Goal: Check status: Check status

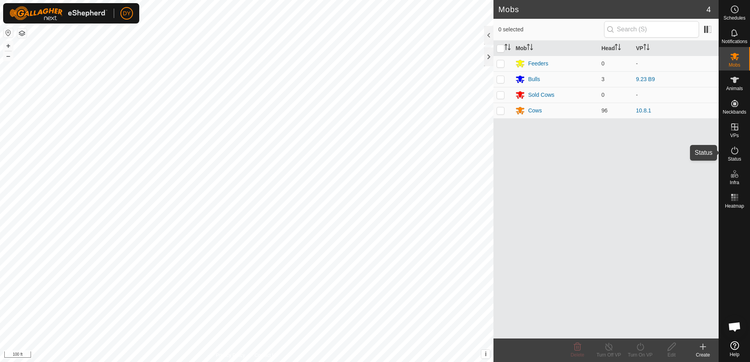
click at [738, 153] on icon at bounding box center [734, 150] width 9 height 9
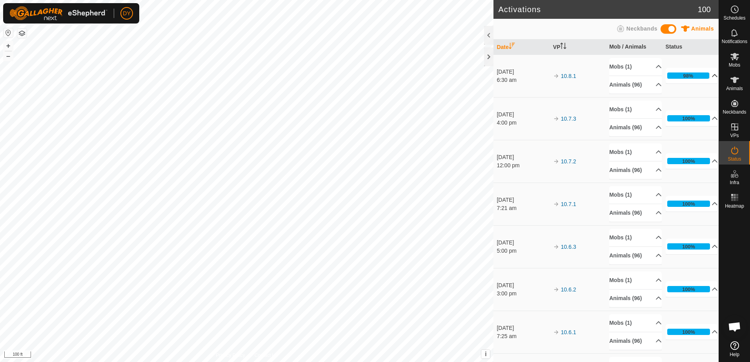
click at [705, 76] on p-accordion-header "98%" at bounding box center [692, 76] width 53 height 16
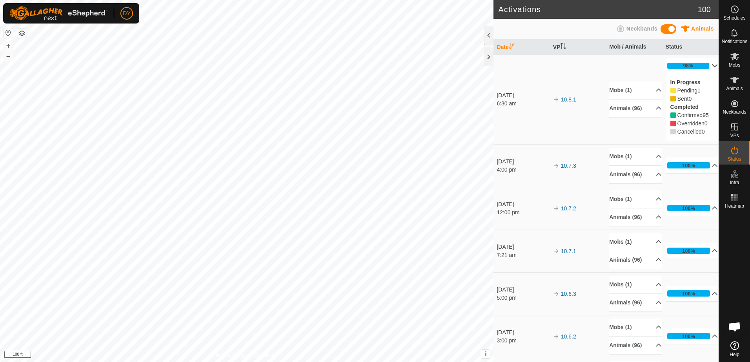
click at [705, 66] on p-accordion-header "98%" at bounding box center [692, 66] width 53 height 16
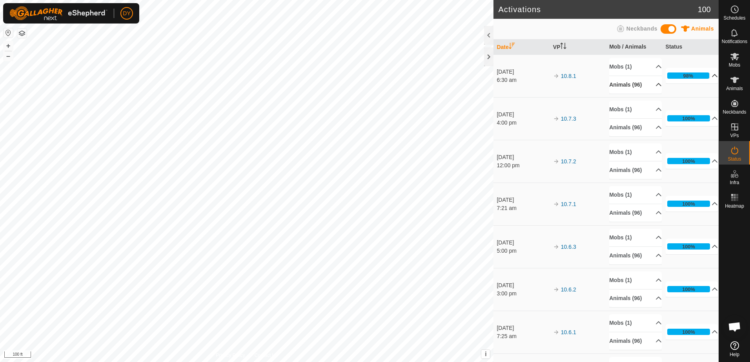
click at [647, 84] on p-accordion-header "Animals (96)" at bounding box center [635, 85] width 53 height 18
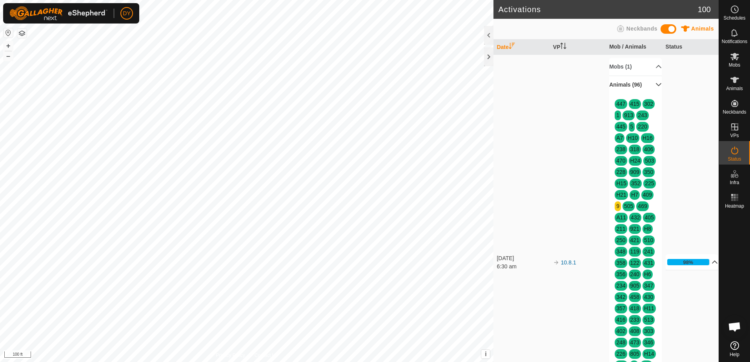
click at [647, 84] on p-accordion-header "Animals (96)" at bounding box center [635, 85] width 53 height 18
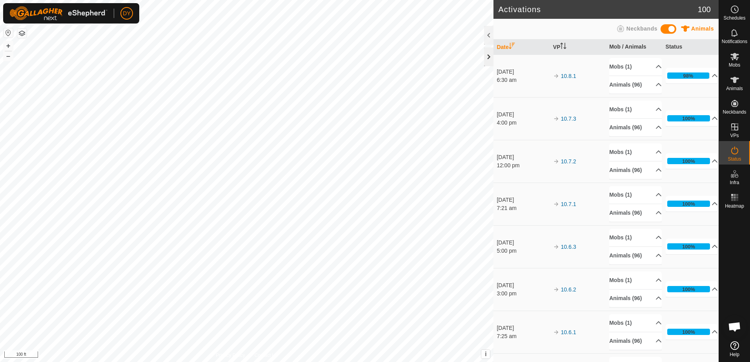
click at [490, 55] on div at bounding box center [488, 56] width 9 height 19
